Goal: Task Accomplishment & Management: Complete application form

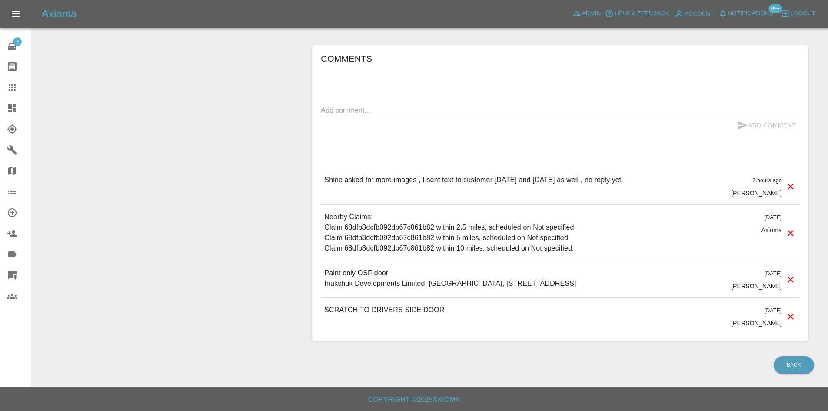
scroll to position [513, 0]
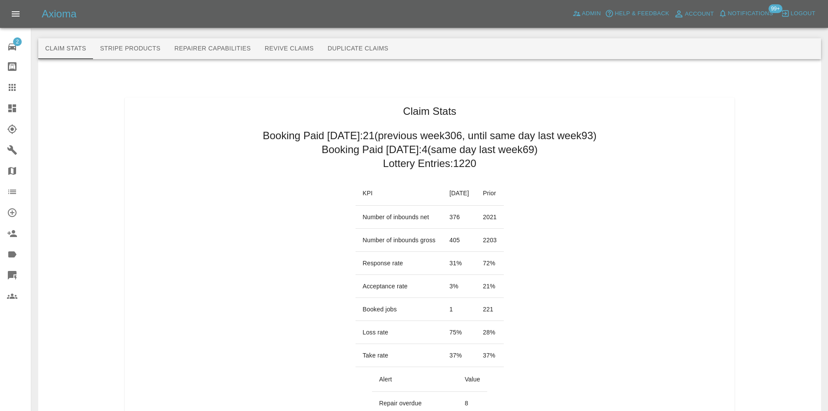
click at [10, 101] on link "Dashboard" at bounding box center [15, 108] width 31 height 21
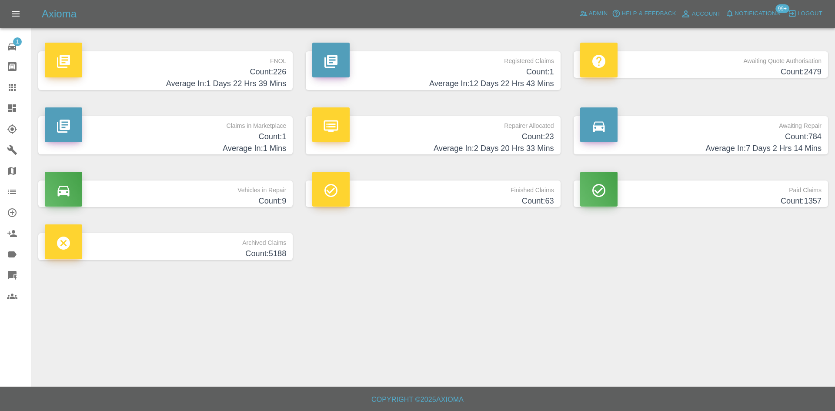
click at [167, 49] on div "FNOL Count: 226 Average In: 1 Days 22 Hrs 39 Mins" at bounding box center [165, 70] width 267 height 65
click at [175, 63] on p "FNOL" at bounding box center [165, 58] width 241 height 15
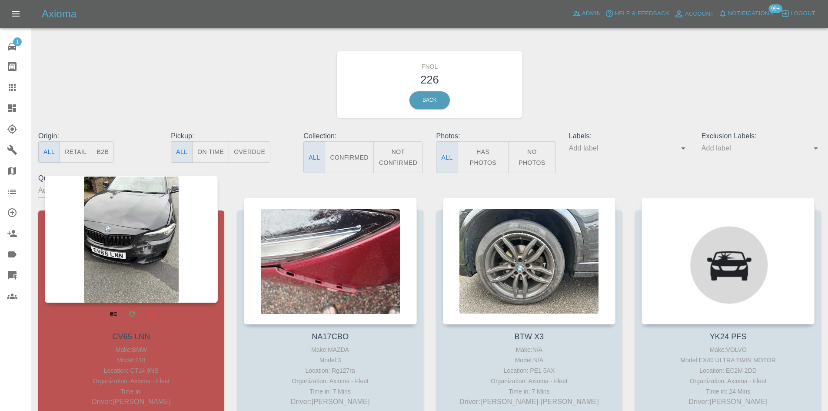
click at [157, 270] on div at bounding box center [131, 239] width 173 height 127
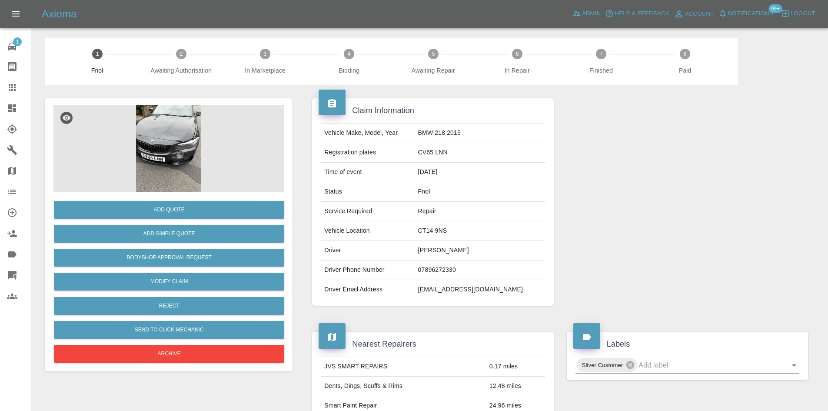
click at [200, 160] on img at bounding box center [168, 148] width 230 height 87
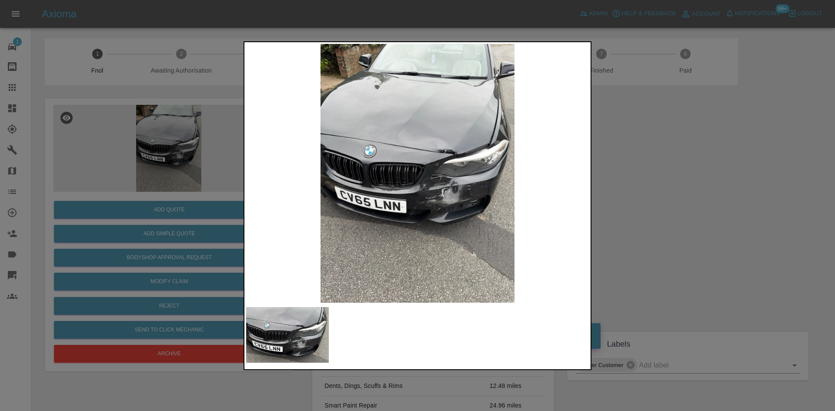
drag, startPoint x: 615, startPoint y: 188, endPoint x: 408, endPoint y: 223, distance: 209.5
click at [613, 190] on div at bounding box center [417, 205] width 835 height 411
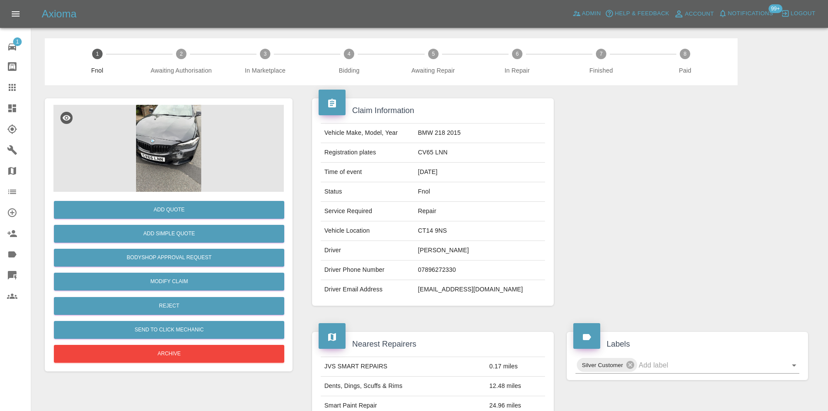
click at [13, 105] on icon at bounding box center [12, 108] width 8 height 8
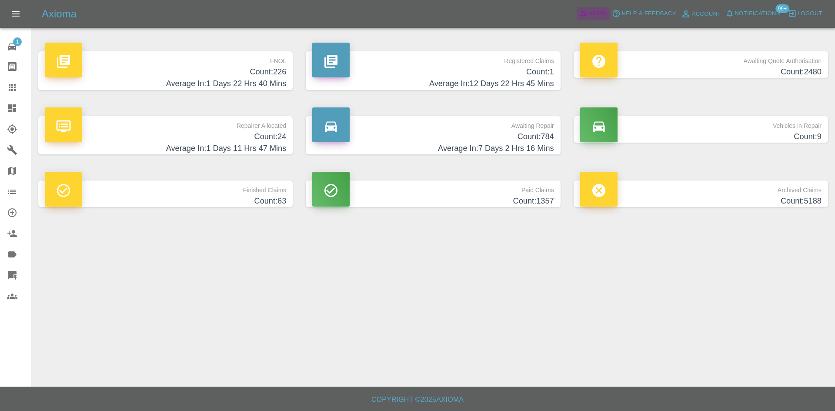
click at [589, 10] on span "Admin" at bounding box center [598, 14] width 19 height 10
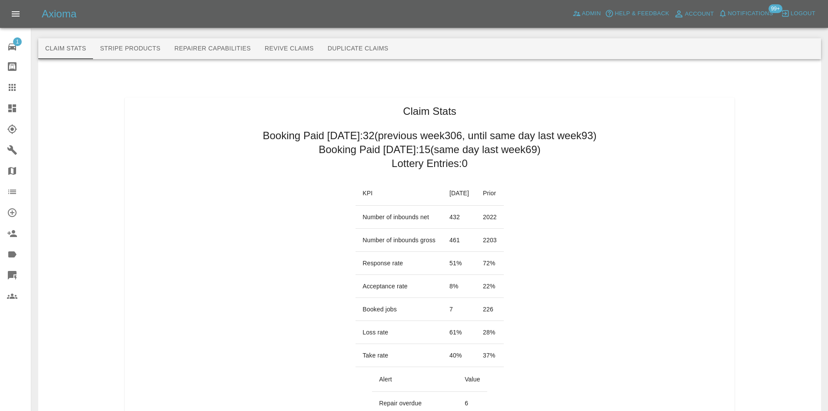
drag, startPoint x: 234, startPoint y: 131, endPoint x: 433, endPoint y: 150, distance: 199.1
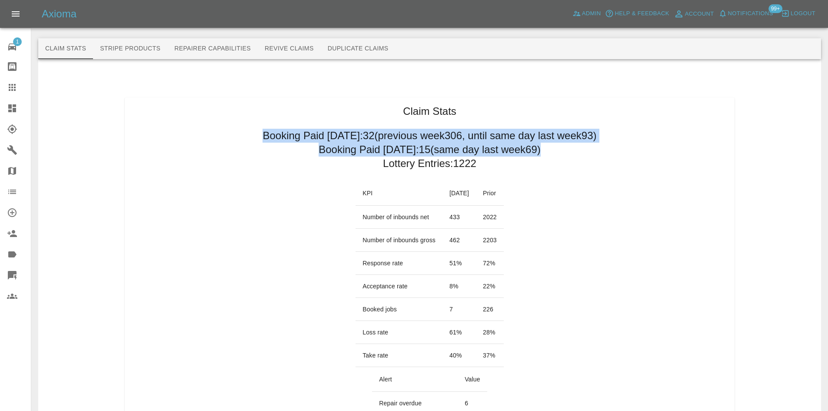
drag, startPoint x: 237, startPoint y: 134, endPoint x: 544, endPoint y: 153, distance: 307.5
copy div "Booking Paid [DATE]: 32 (previous week 306 , until same day last week 93 ) Book…"
click at [600, 9] on span "Admin" at bounding box center [591, 14] width 19 height 10
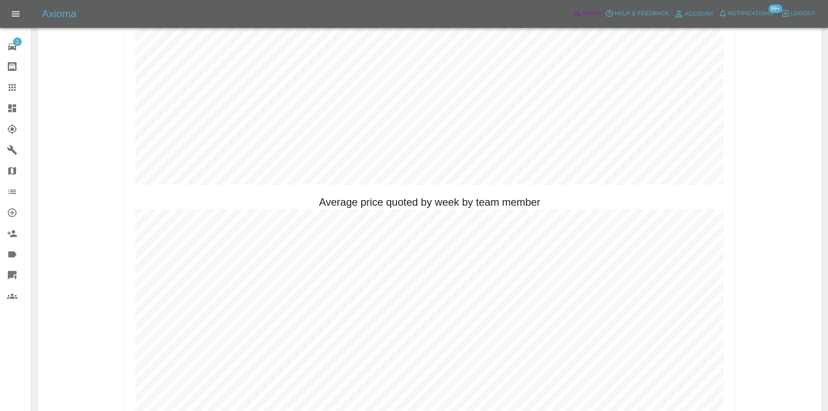
scroll to position [522, 0]
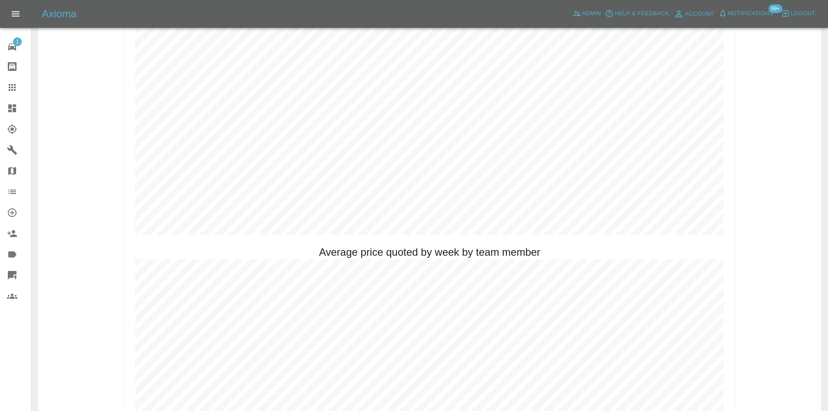
click at [6, 105] on link "Dashboard" at bounding box center [15, 108] width 31 height 21
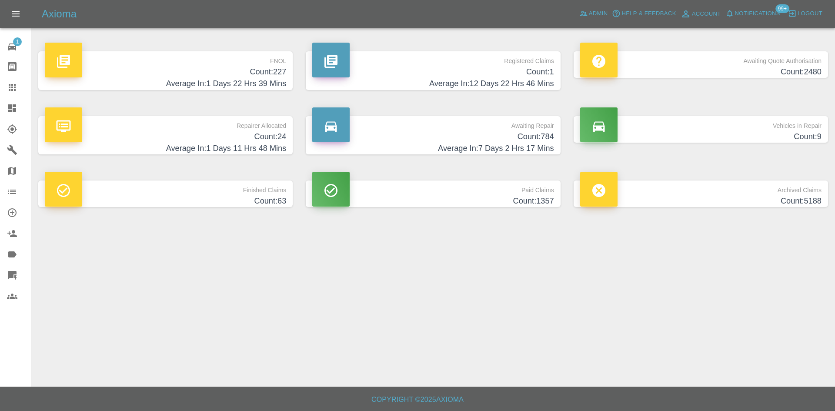
click at [489, 128] on p "Awaiting Repair" at bounding box center [432, 123] width 241 height 15
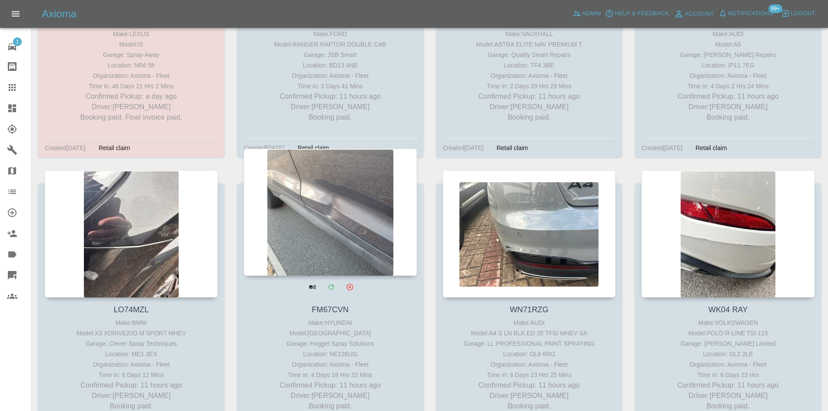
scroll to position [782, 0]
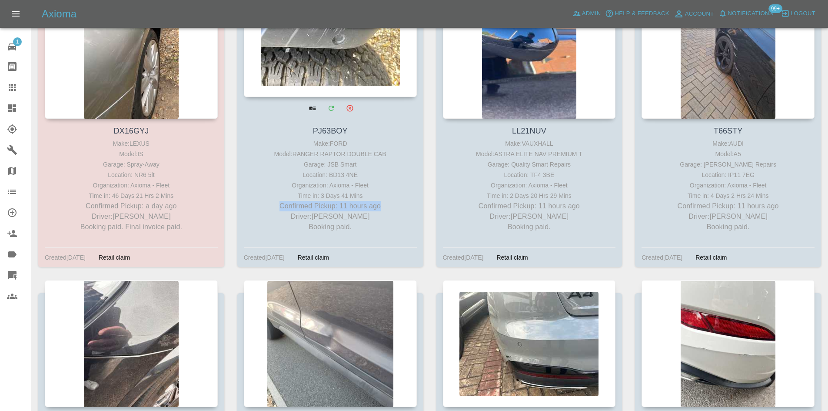
drag, startPoint x: 385, startPoint y: 203, endPoint x: 276, endPoint y: 203, distance: 109.5
click at [276, 203] on p "Confirmed Pickup: 11 hours ago" at bounding box center [330, 206] width 169 height 10
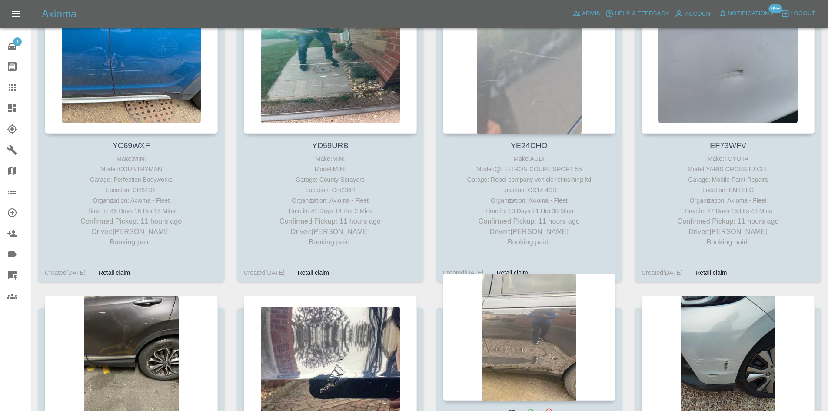
scroll to position [4173, 0]
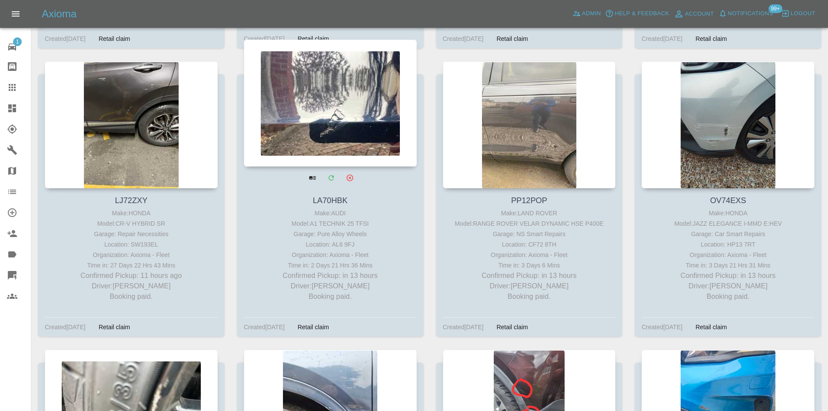
click at [303, 276] on p "Confirmed Pickup: in 13 hours" at bounding box center [330, 275] width 169 height 10
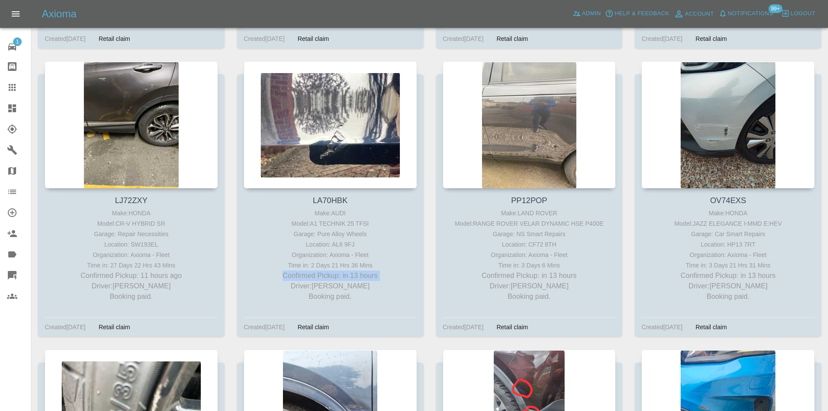
click at [0, 119] on link "Explorer" at bounding box center [15, 129] width 31 height 21
click at [0, 113] on link "Dashboard" at bounding box center [15, 108] width 31 height 21
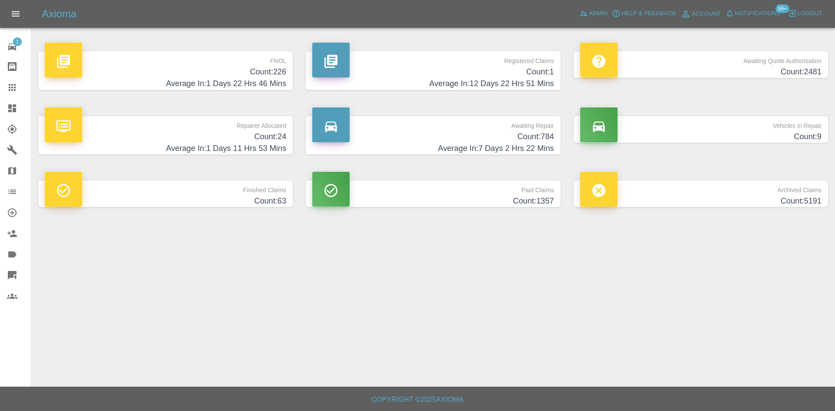
click at [20, 93] on link "Claims" at bounding box center [15, 87] width 31 height 21
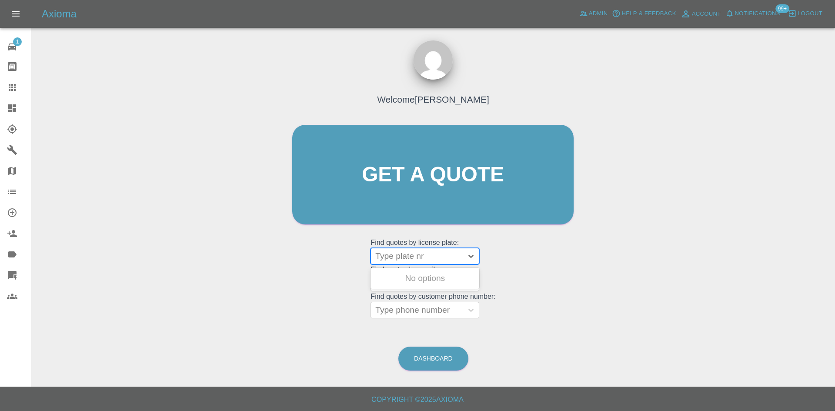
click at [413, 253] on div at bounding box center [416, 256] width 83 height 12
paste input "YE25XGX"
type input "YE25XGX"
click at [432, 280] on div "YE25XGX, Finished" at bounding box center [424, 278] width 109 height 17
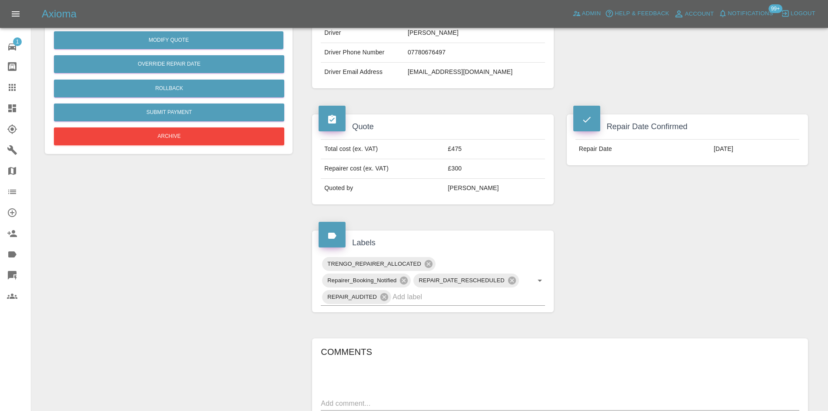
scroll to position [435, 0]
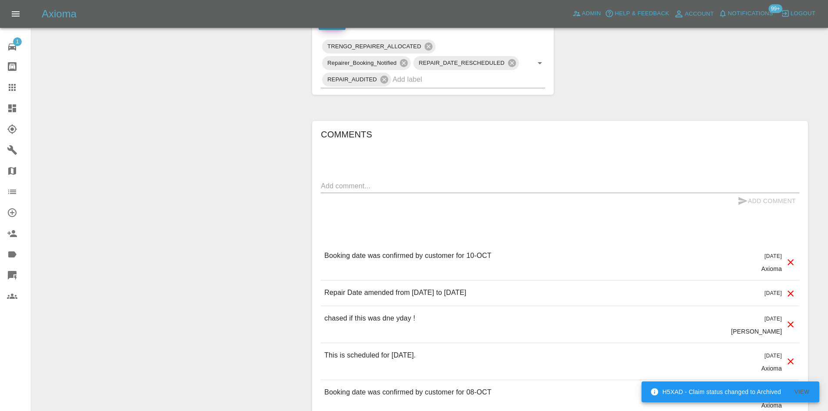
click at [18, 92] on div at bounding box center [19, 87] width 24 height 10
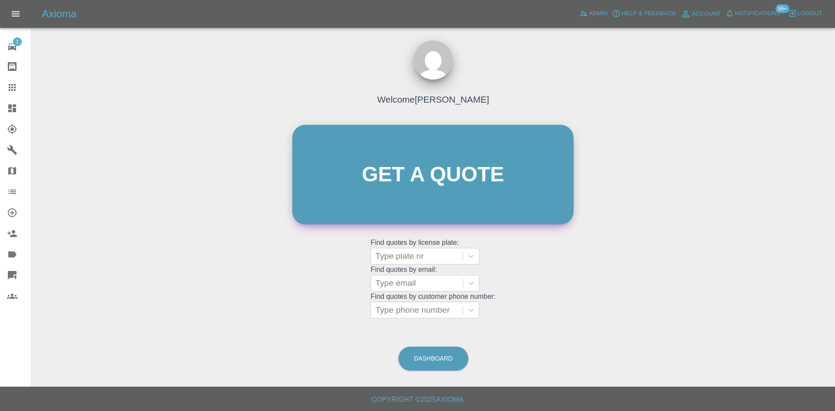
click at [463, 194] on link "Get a quote" at bounding box center [432, 175] width 281 height 100
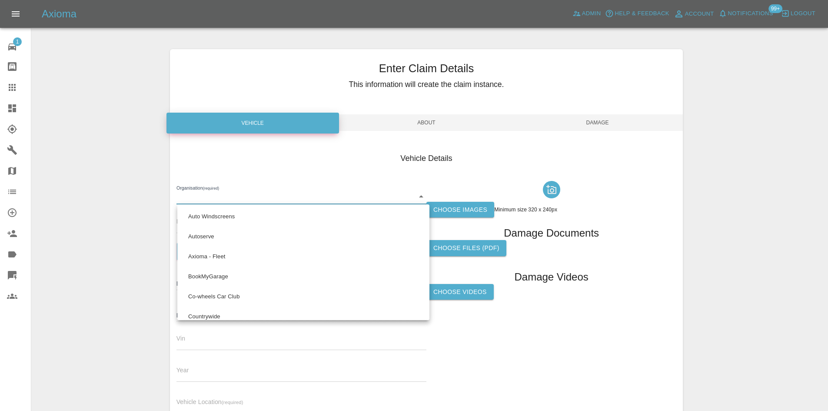
click at [287, 198] on body "Axioma Admin Help & Feedback Account Notifications 99+ Logout 1 Repair home Bod…" at bounding box center [414, 248] width 828 height 497
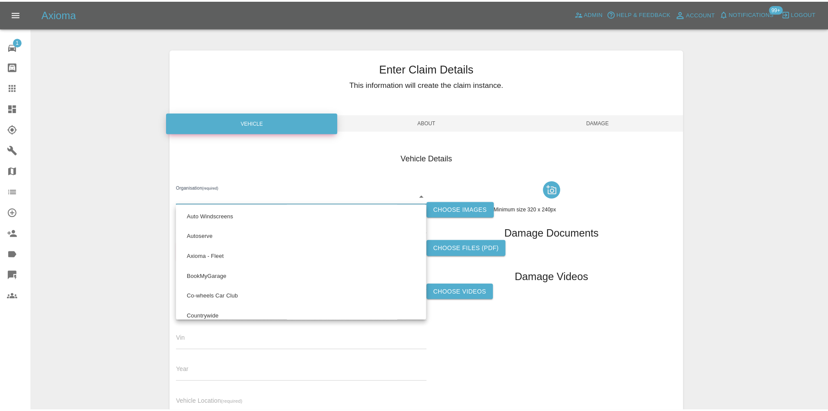
scroll to position [574, 0]
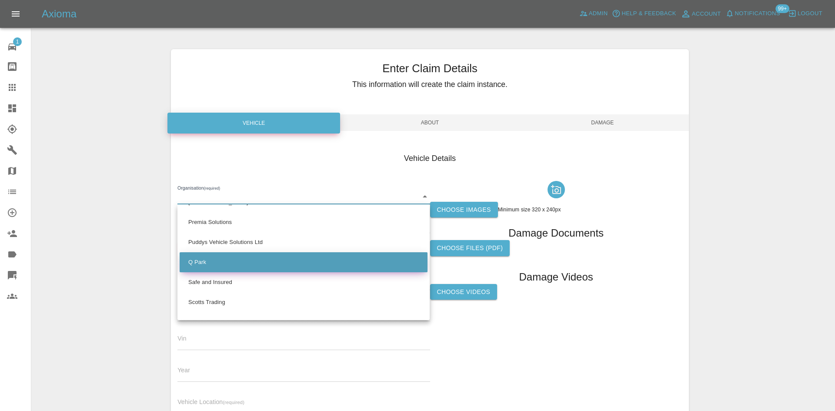
click at [228, 262] on li "Q Park" at bounding box center [304, 262] width 248 height 20
type input "636b7ea454cf410016ef4d2c"
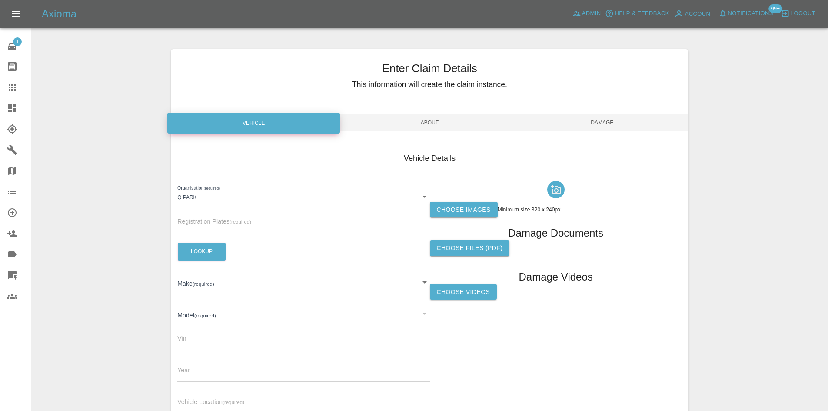
click at [209, 227] on input "text" at bounding box center [303, 226] width 252 height 13
paste input "B18DNC"
click at [190, 251] on button "Lookup" at bounding box center [202, 252] width 48 height 18
click at [220, 225] on input "B18DNC" at bounding box center [303, 226] width 252 height 13
type input "B18DNC"
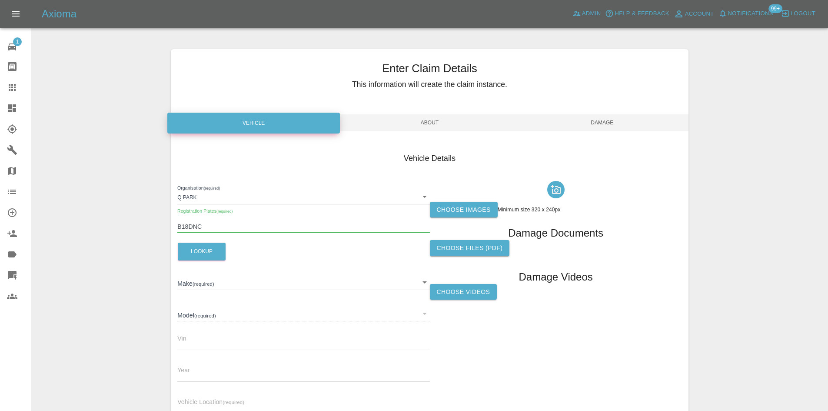
type input "PORSCHE"
type input "PANAMERA"
type input "[VEHICLE_IDENTIFICATION_NUMBER]"
type input "2017"
type input "B18DNC"
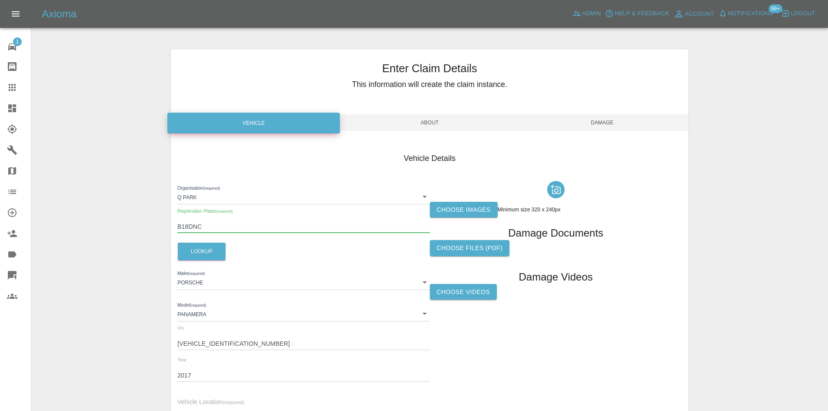
click at [198, 262] on div "Organisation (required) Q Park 636b7ea454cf410016ef4d2c Registration Plates (re…" at bounding box center [303, 298] width 252 height 243
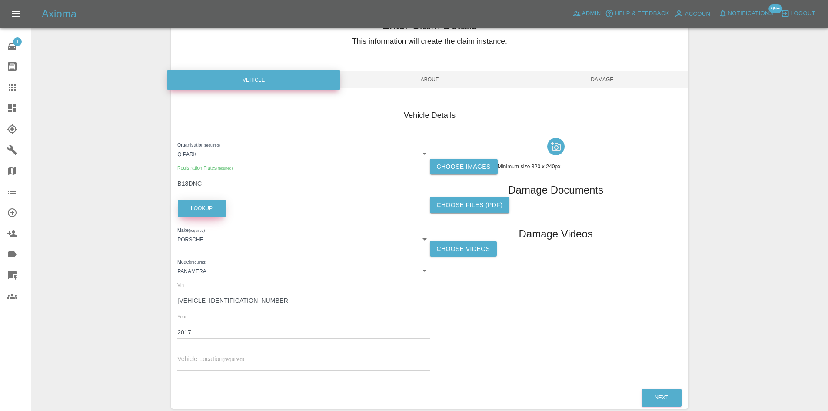
scroll to position [87, 0]
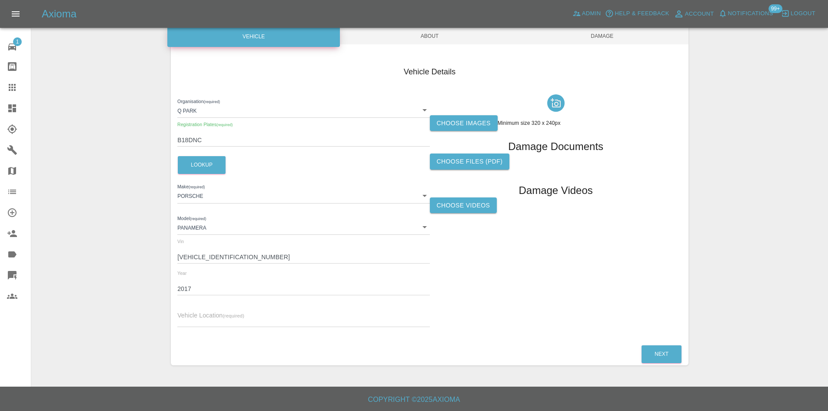
click at [220, 319] on input "text" at bounding box center [303, 320] width 252 height 13
paste input "TF118PJ"
type input "TF118PJ"
click at [483, 113] on div at bounding box center [556, 103] width 252 height 24
click at [483, 119] on label "Choose images" at bounding box center [464, 123] width 68 height 16
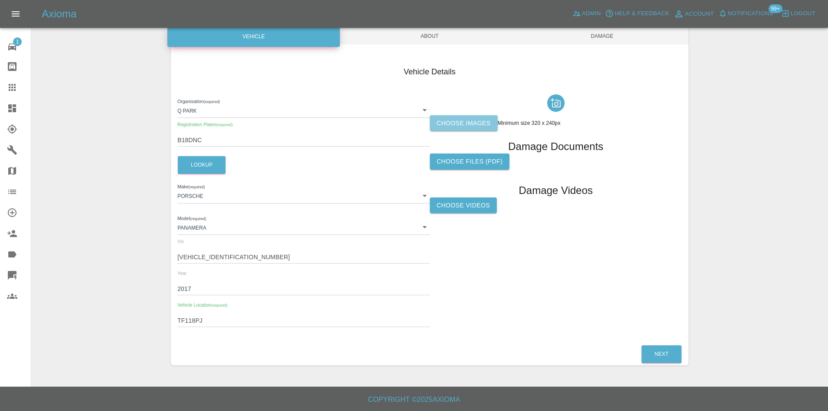
click at [0, 0] on input "Choose images" at bounding box center [0, 0] width 0 height 0
click at [422, 43] on span "About" at bounding box center [429, 36] width 173 height 17
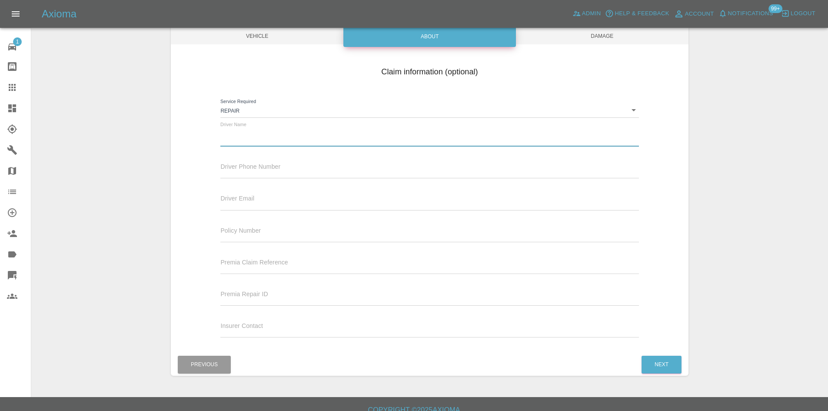
click at [253, 141] on input "text" at bounding box center [429, 140] width 418 height 13
paste input "[PERSON_NAME]"
type input "[PERSON_NAME]"
click at [578, 41] on span "Damage" at bounding box center [602, 36] width 173 height 17
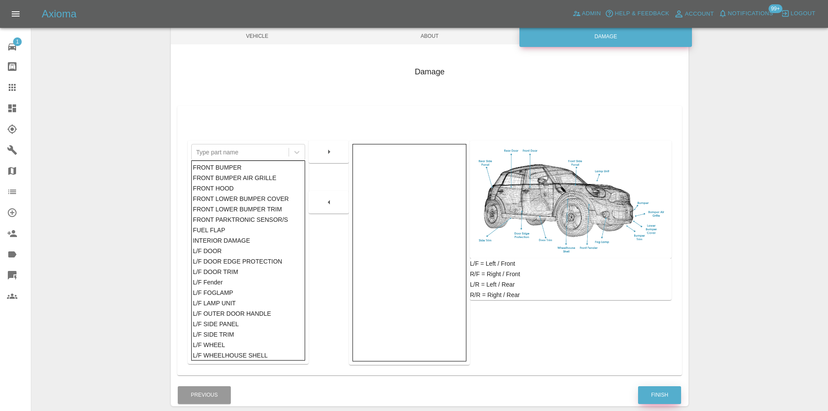
click at [665, 389] on button "Finish" at bounding box center [659, 395] width 43 height 18
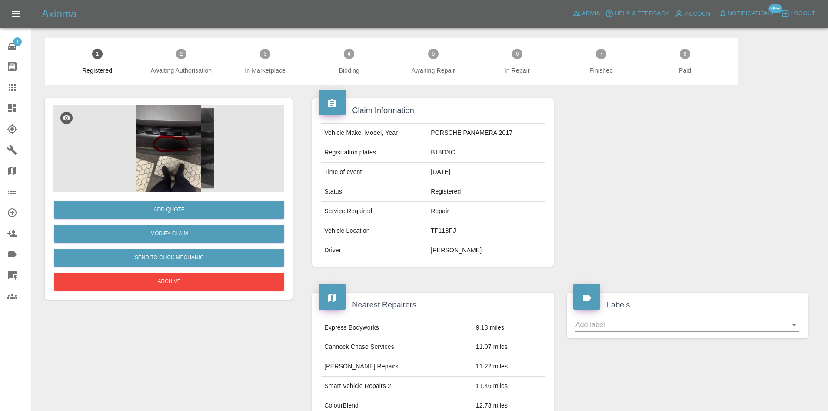
click at [201, 186] on img at bounding box center [168, 148] width 230 height 87
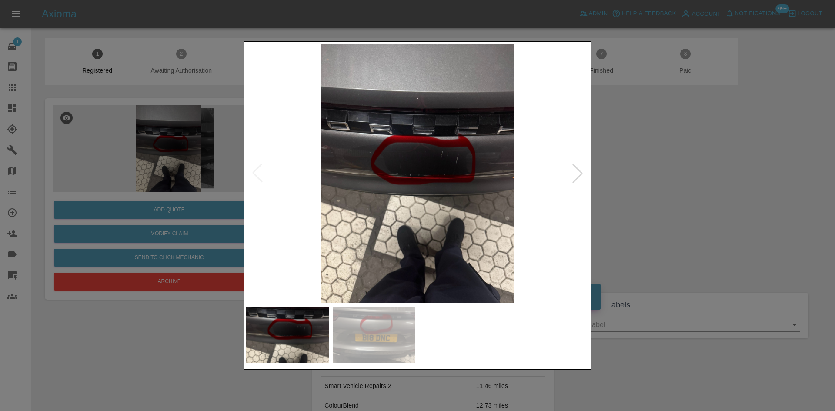
click at [572, 180] on div at bounding box center [577, 172] width 19 height 19
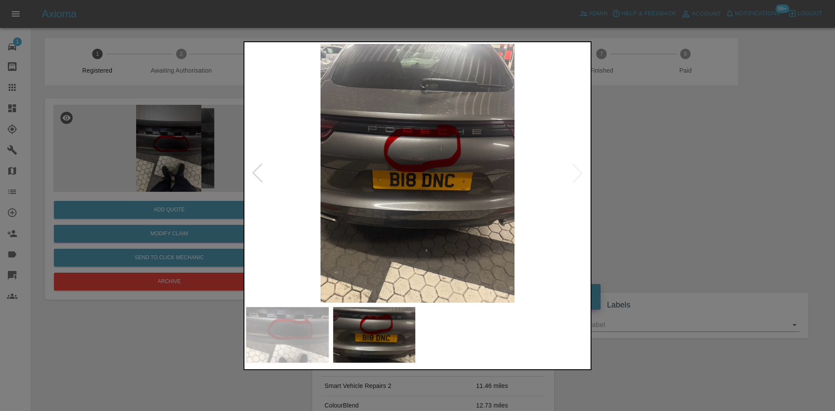
click at [655, 157] on div at bounding box center [417, 205] width 835 height 411
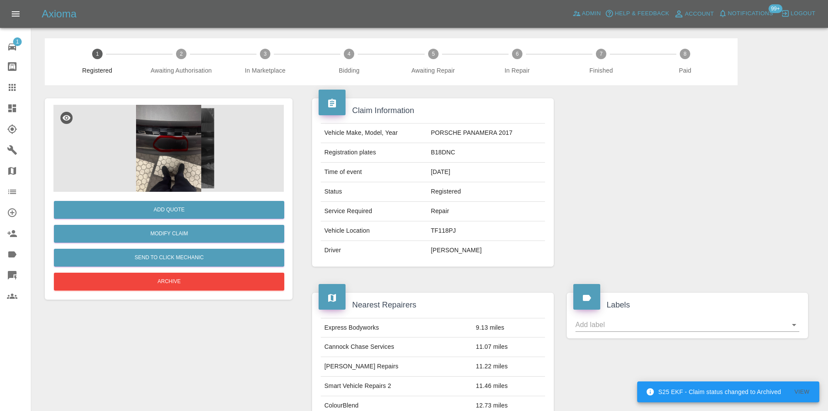
click at [0, 80] on link "Claims" at bounding box center [15, 87] width 31 height 21
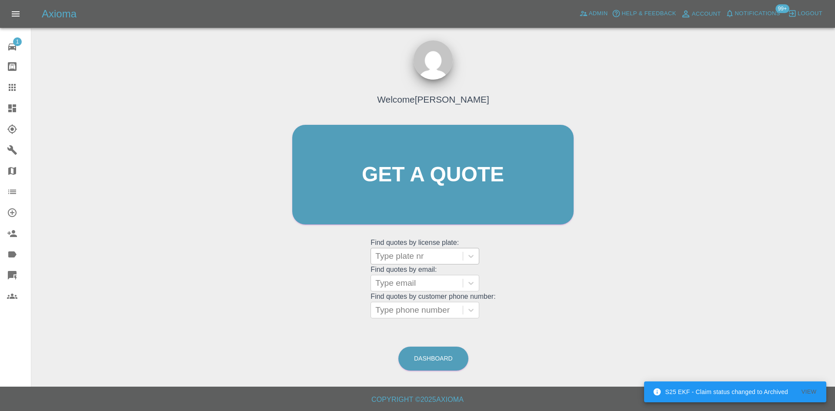
drag, startPoint x: 426, startPoint y: 276, endPoint x: 426, endPoint y: 255, distance: 20.9
click at [426, 275] on div "Type email" at bounding box center [417, 283] width 92 height 16
click at [426, 254] on div at bounding box center [416, 256] width 83 height 12
paste input "DW25EPO"
type input "DW25EPO"
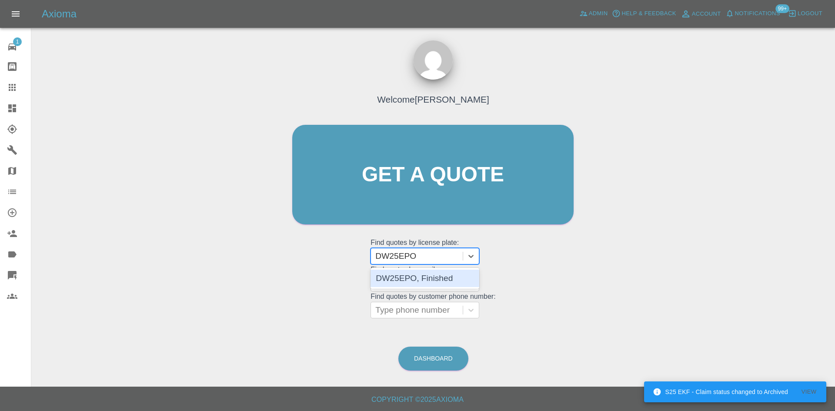
click at [429, 284] on div "DW25EPO, Finished" at bounding box center [424, 278] width 109 height 17
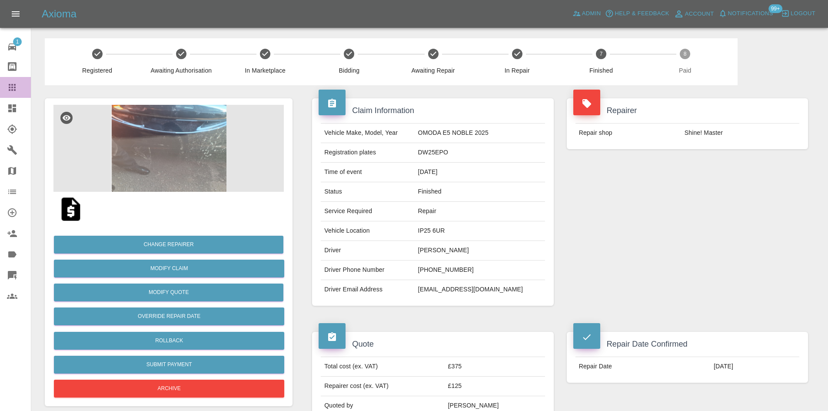
click at [24, 83] on div at bounding box center [19, 87] width 24 height 10
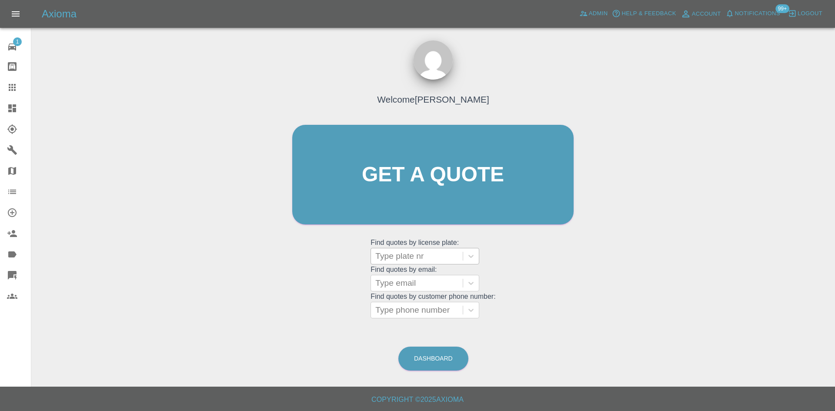
click at [436, 255] on div at bounding box center [416, 256] width 83 height 12
paste input "DV75CXE"
type input "DV75CXE"
click at [436, 270] on div "DV75CXE, Bidding" at bounding box center [424, 278] width 109 height 17
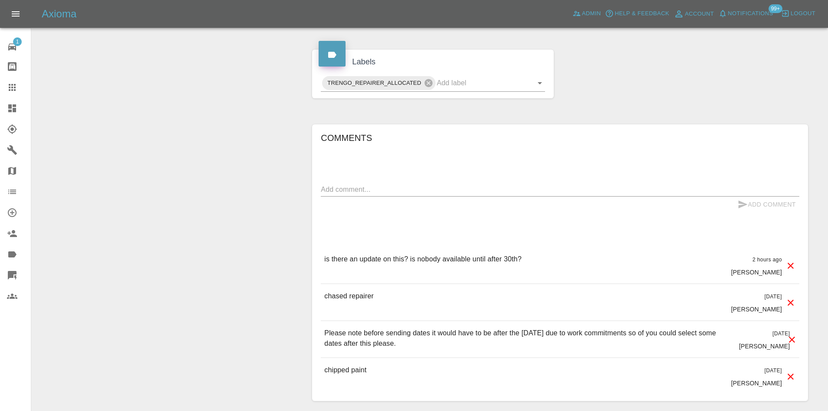
scroll to position [448, 0]
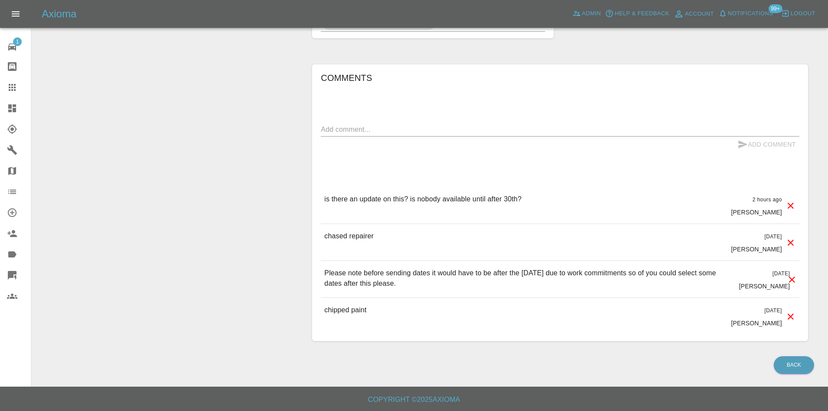
click at [10, 106] on icon at bounding box center [12, 108] width 8 height 8
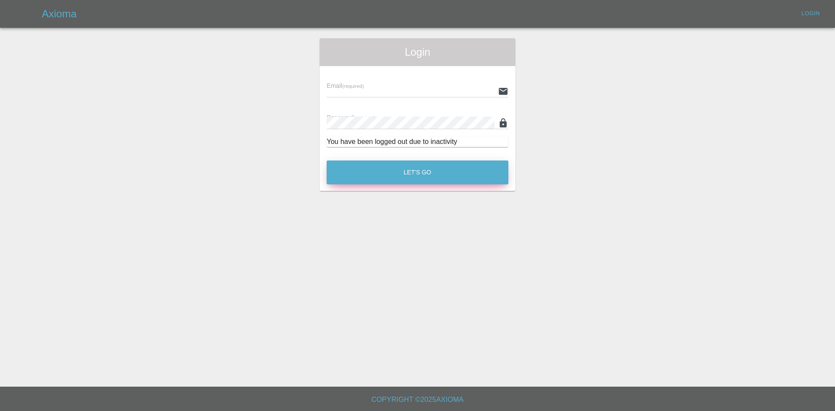
type input "[PERSON_NAME][EMAIL_ADDRESS][PERSON_NAME][DOMAIN_NAME]"
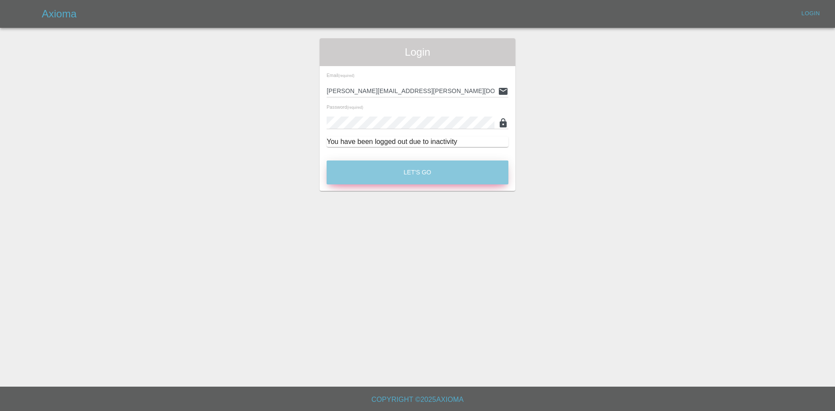
click at [420, 180] on button "Let's Go" at bounding box center [417, 172] width 182 height 24
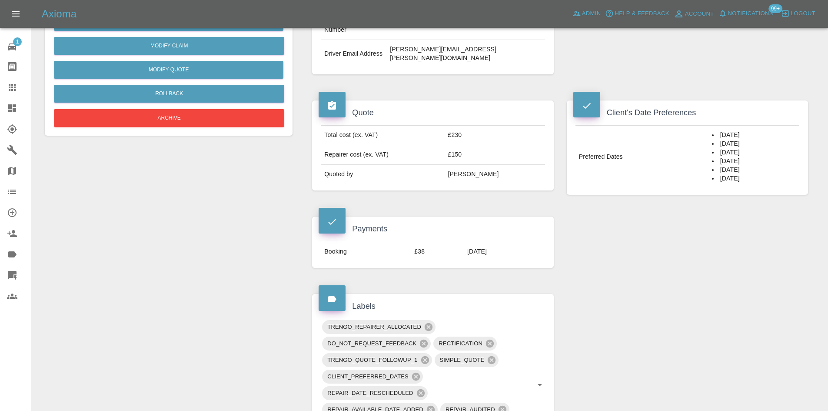
scroll to position [261, 0]
